Goal: Task Accomplishment & Management: Use online tool/utility

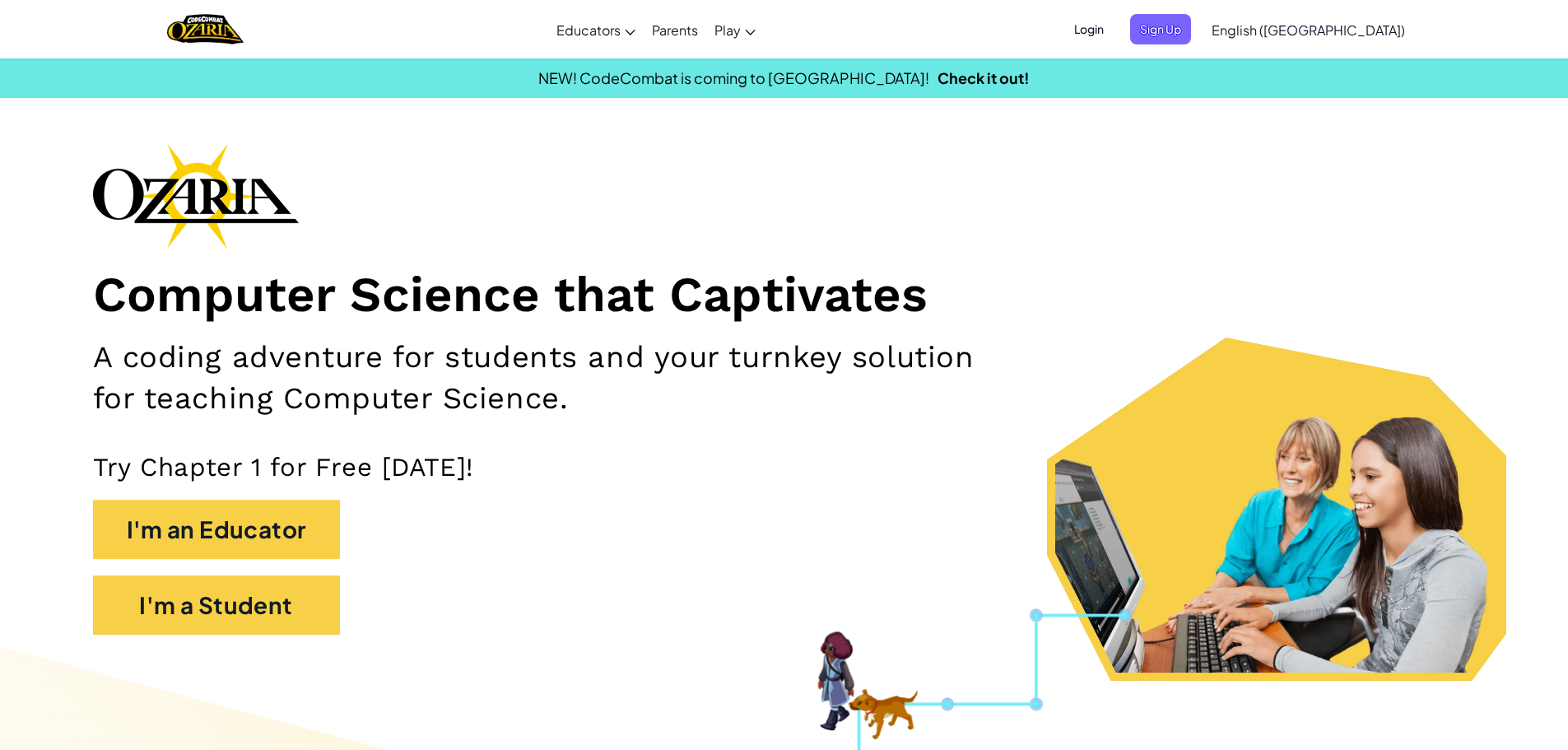
drag, startPoint x: 1169, startPoint y: 40, endPoint x: 1160, endPoint y: 39, distance: 9.1
click at [1160, 39] on ul "Login Sign Up" at bounding box center [1128, 28] width 143 height 30
click at [1113, 37] on span "Login" at bounding box center [1088, 28] width 49 height 30
